Goal: Find specific page/section: Find specific page/section

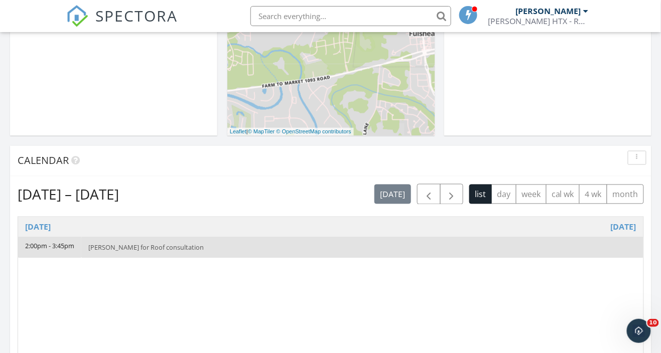
scroll to position [405, 0]
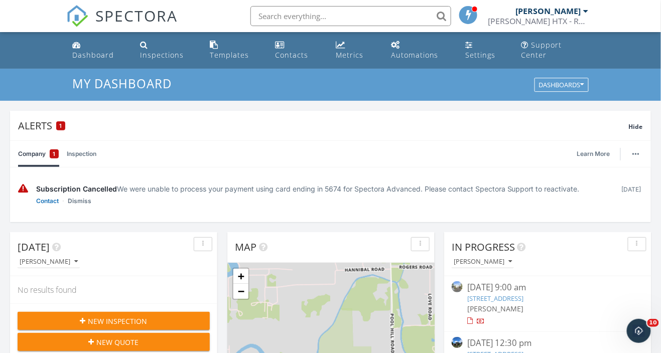
click at [309, 17] on input "text" at bounding box center [350, 16] width 201 height 20
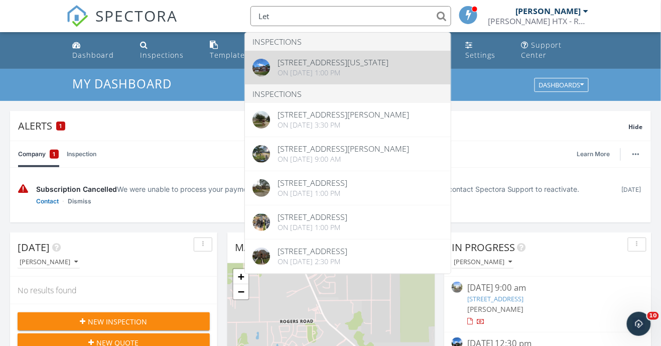
type input "Let"
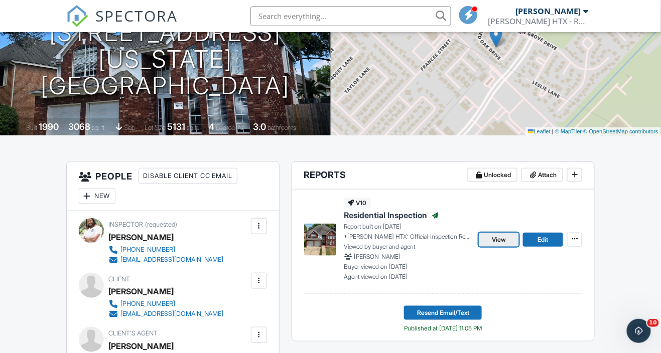
click at [500, 245] on span "View" at bounding box center [499, 240] width 14 height 10
